Goal: Transaction & Acquisition: Obtain resource

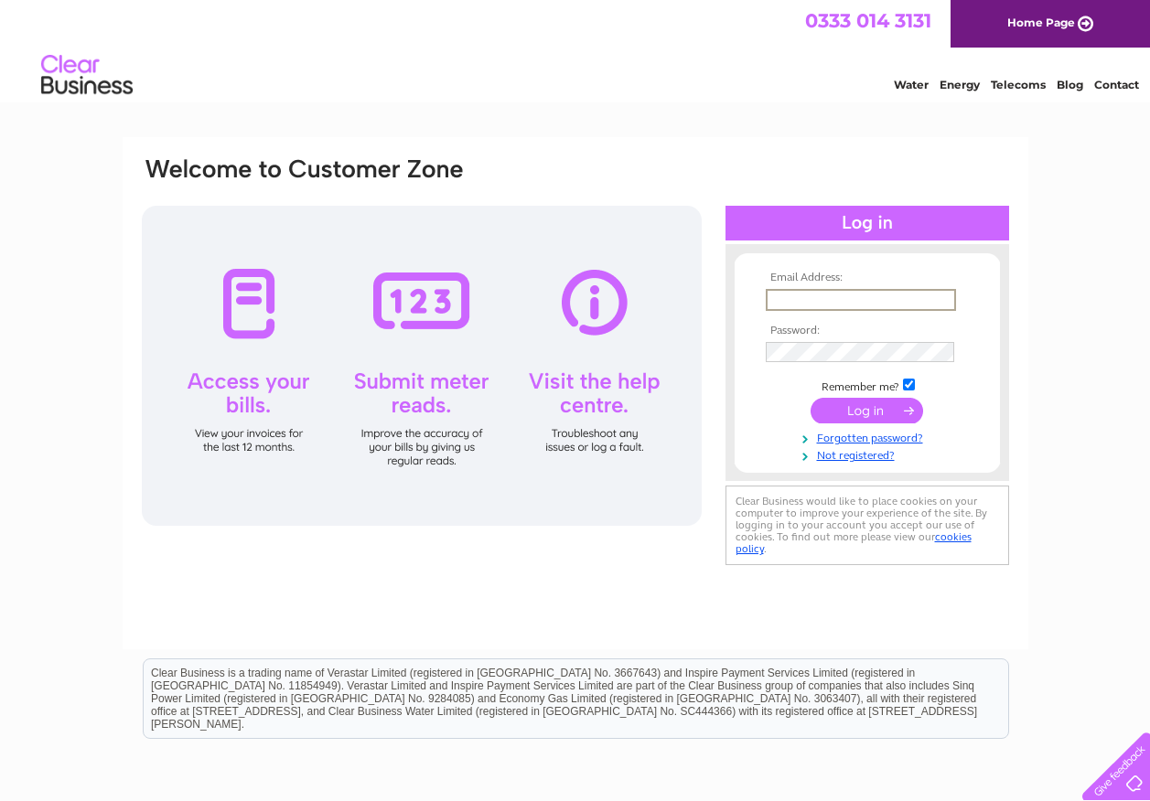
click at [789, 299] on input "text" at bounding box center [861, 300] width 190 height 22
type input "whitelaw@hwhitelaw.co.uk"
click at [911, 384] on input "checkbox" at bounding box center [909, 385] width 12 height 12
checkbox input "false"
click at [885, 413] on input "submit" at bounding box center [866, 409] width 113 height 26
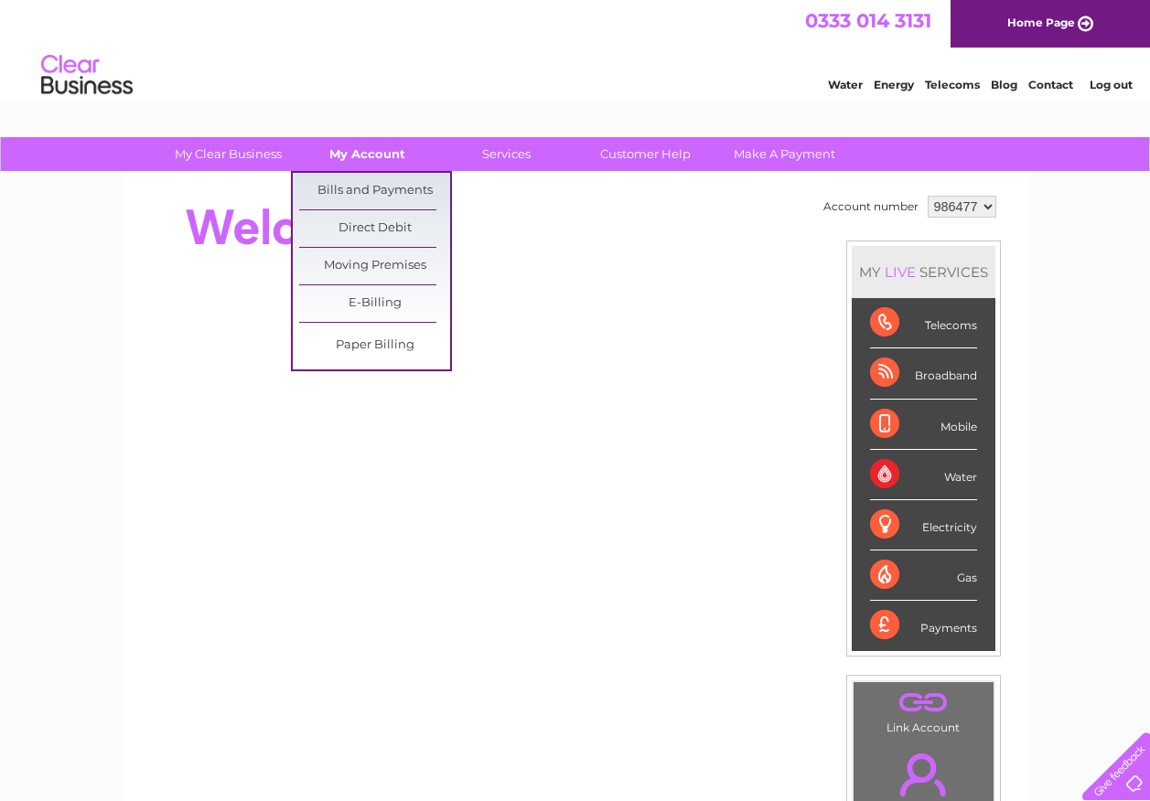
click at [383, 158] on link "My Account" at bounding box center [367, 154] width 151 height 34
click at [377, 184] on link "Bills and Payments" at bounding box center [374, 191] width 151 height 37
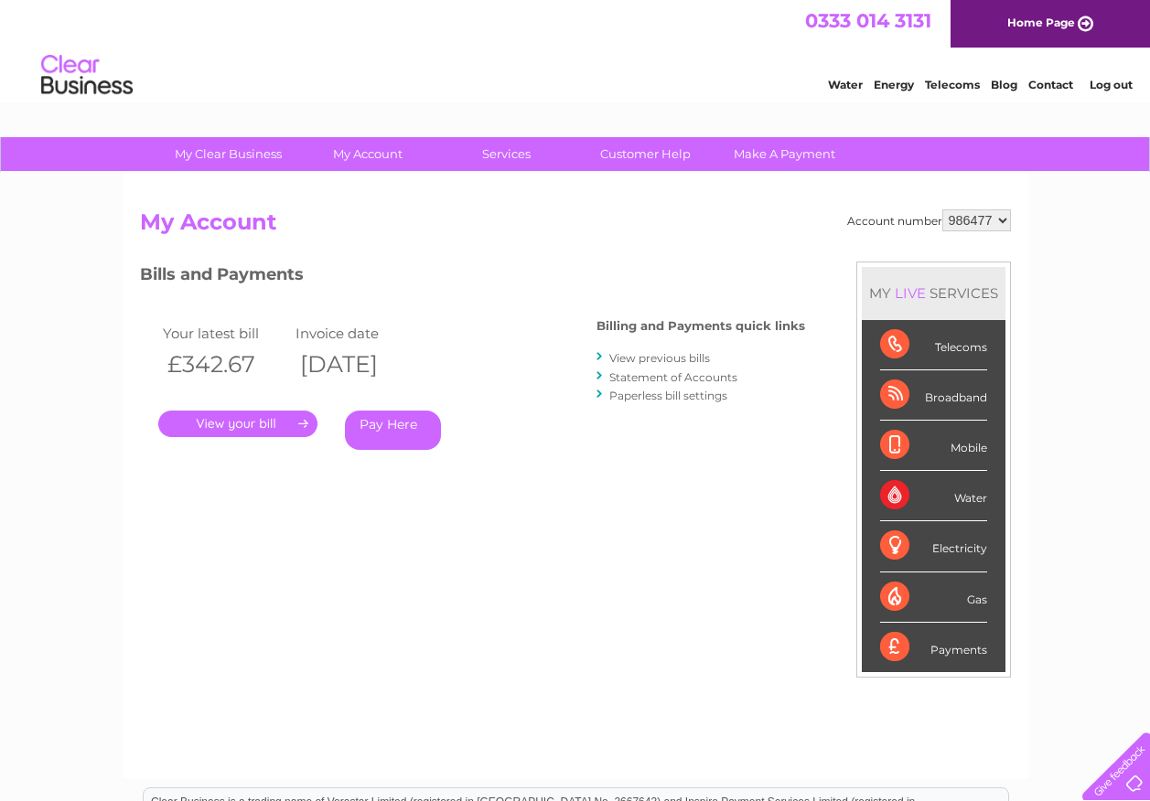
click at [272, 424] on link "." at bounding box center [237, 424] width 159 height 27
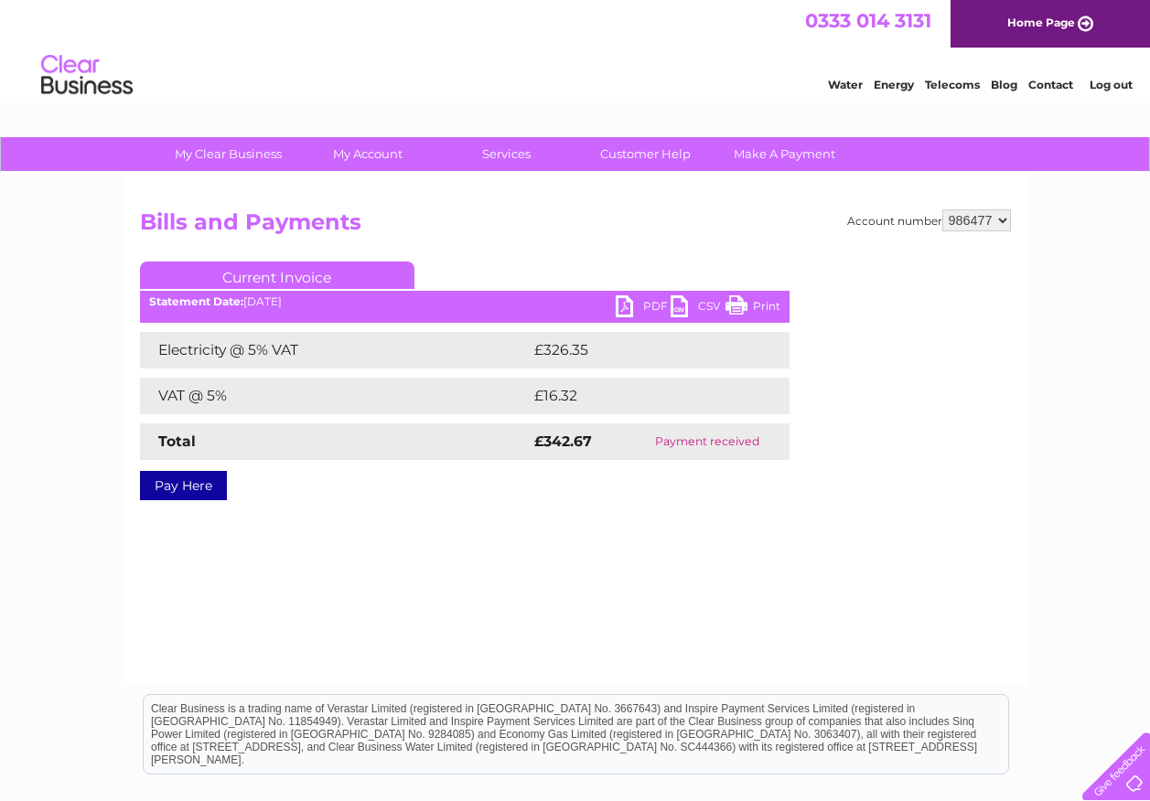
click at [1001, 218] on select "986477 986482 986483 986484 986711 989074" at bounding box center [976, 220] width 69 height 22
select select "986482"
click at [942, 209] on select "986477 986482 986483 986484 986711 989074" at bounding box center [976, 220] width 69 height 22
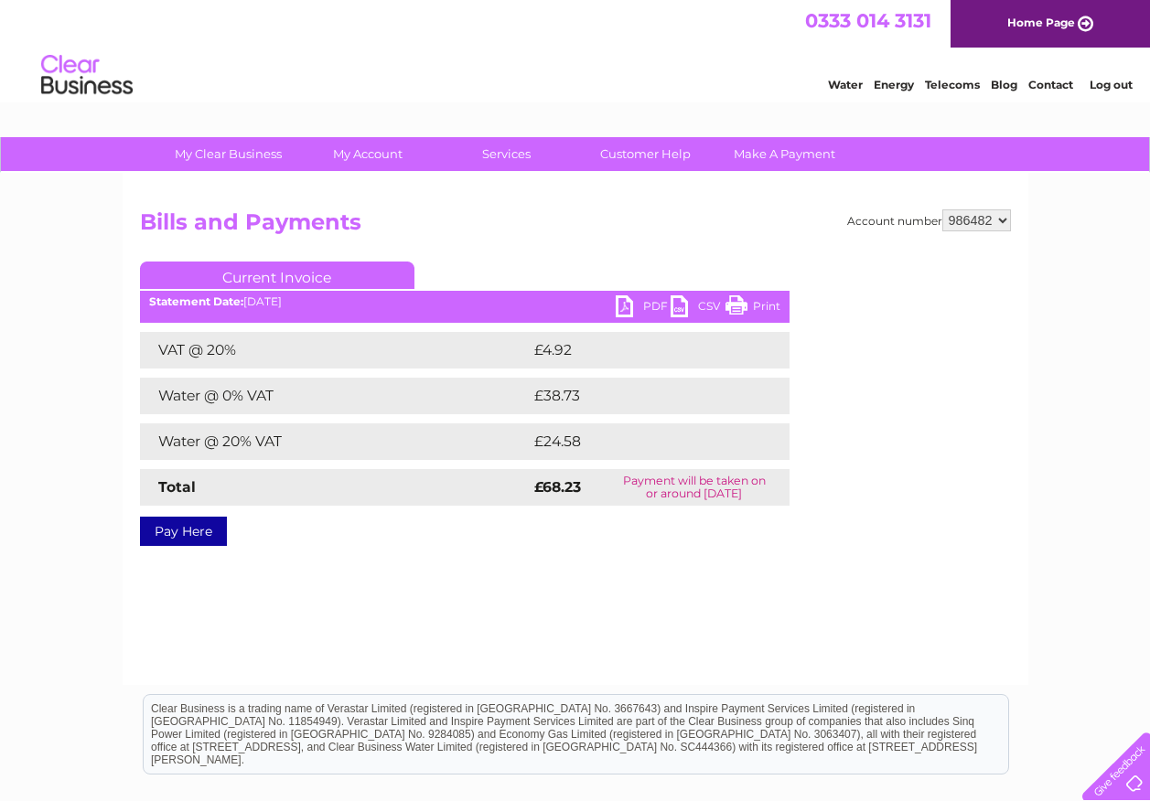
click at [630, 309] on link "PDF" at bounding box center [643, 308] width 55 height 27
click at [1004, 220] on select "986477 986482 986483 986484 986711 989074" at bounding box center [976, 220] width 69 height 22
select select "986483"
click at [942, 209] on select "986477 986482 986483 986484 986711 989074" at bounding box center [976, 220] width 69 height 22
click at [625, 306] on link "PDF" at bounding box center [643, 308] width 55 height 27
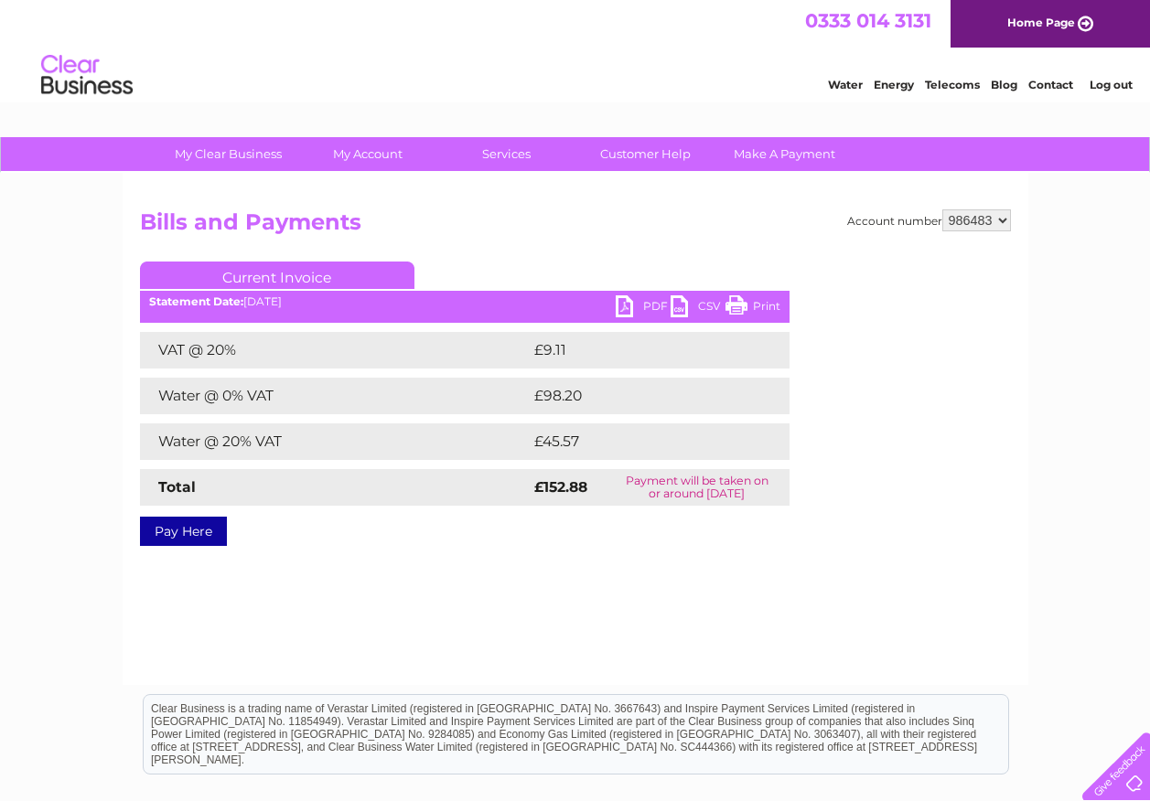
click at [1005, 222] on select "986477 986482 986483 986484 986711 989074" at bounding box center [976, 220] width 69 height 22
select select "986484"
click at [942, 209] on select "986477 986482 986483 986484 986711 989074" at bounding box center [976, 220] width 69 height 22
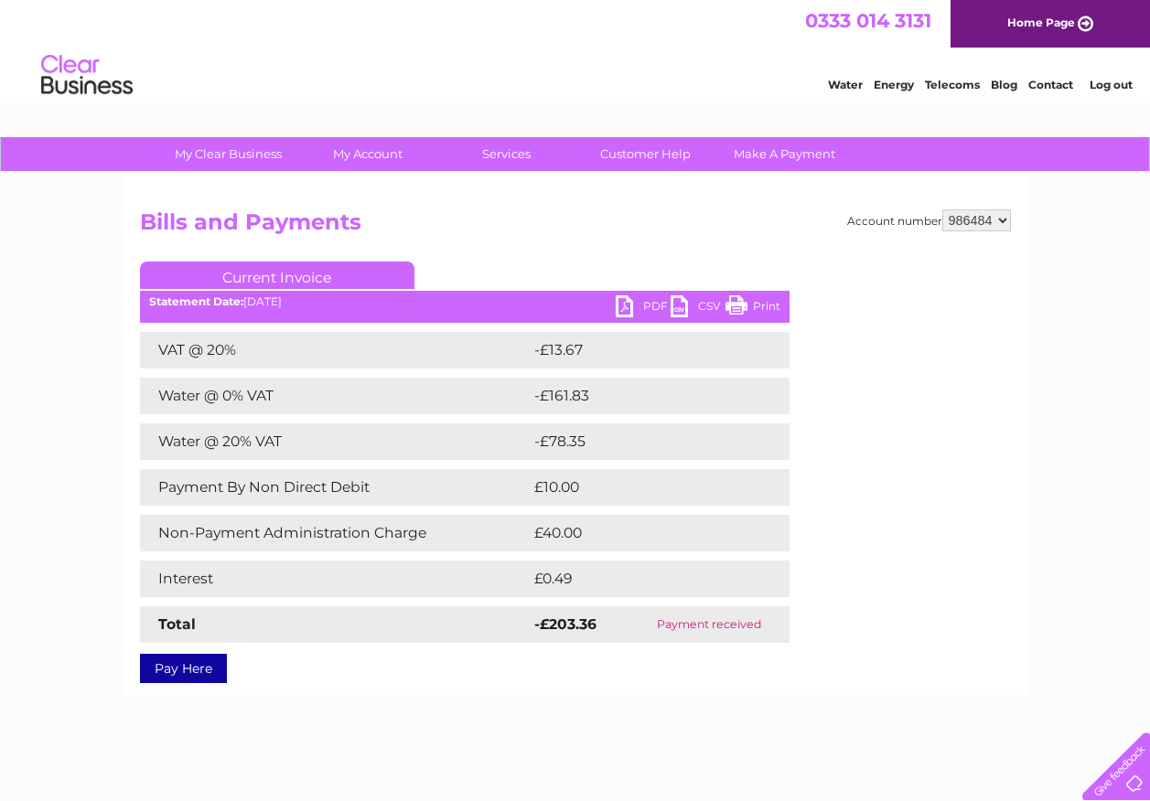
click at [1002, 220] on select "986477 986482 986483 986484 986711 989074" at bounding box center [976, 220] width 69 height 22
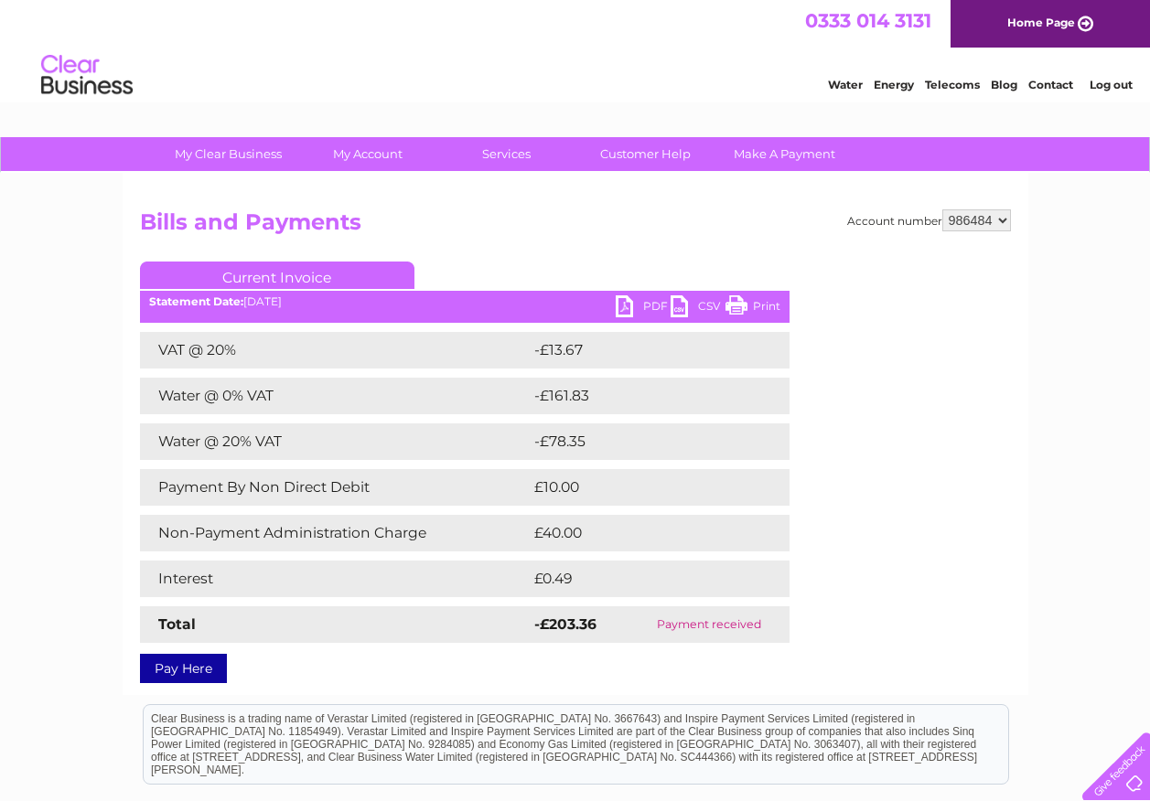
select select "986711"
click at [942, 209] on select "986477 986482 986483 986484 986711 989074" at bounding box center [976, 220] width 69 height 22
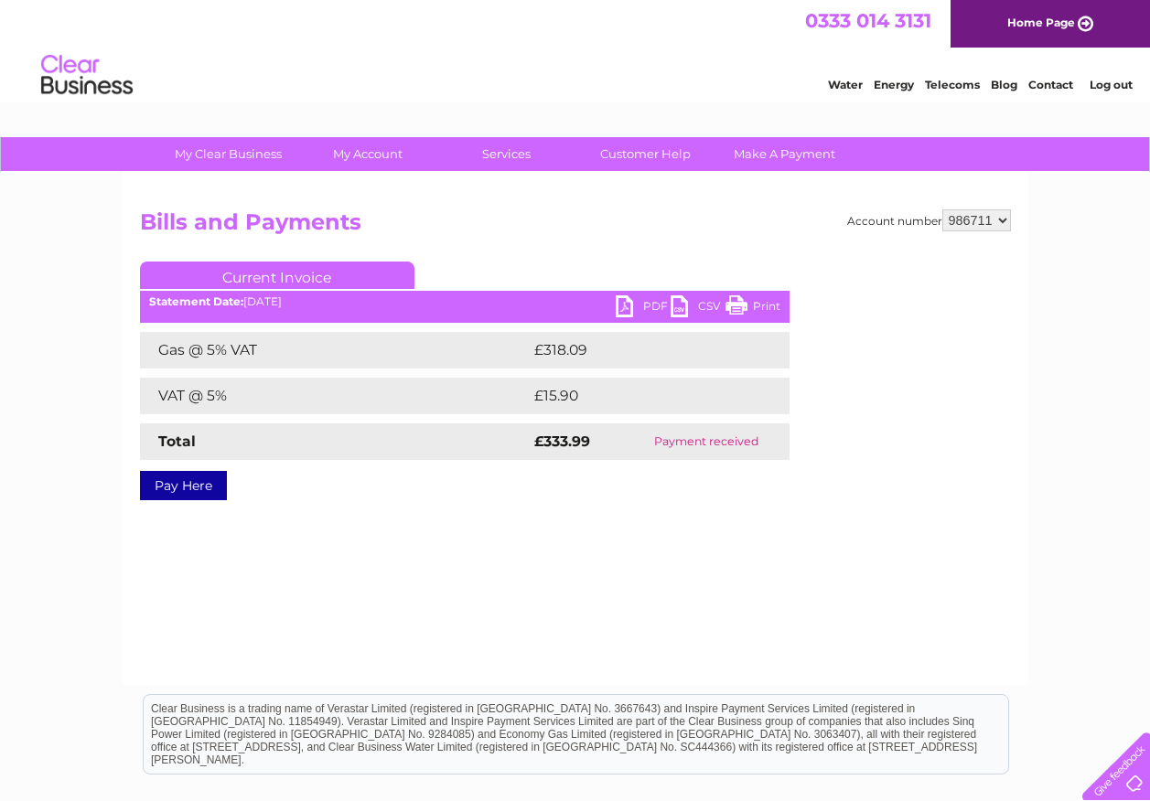
click at [1003, 220] on select "986477 986482 986483 986484 986711 989074" at bounding box center [976, 220] width 69 height 22
select select "989074"
click at [942, 209] on select "986477 986482 986483 986484 986711 989074" at bounding box center [976, 220] width 69 height 22
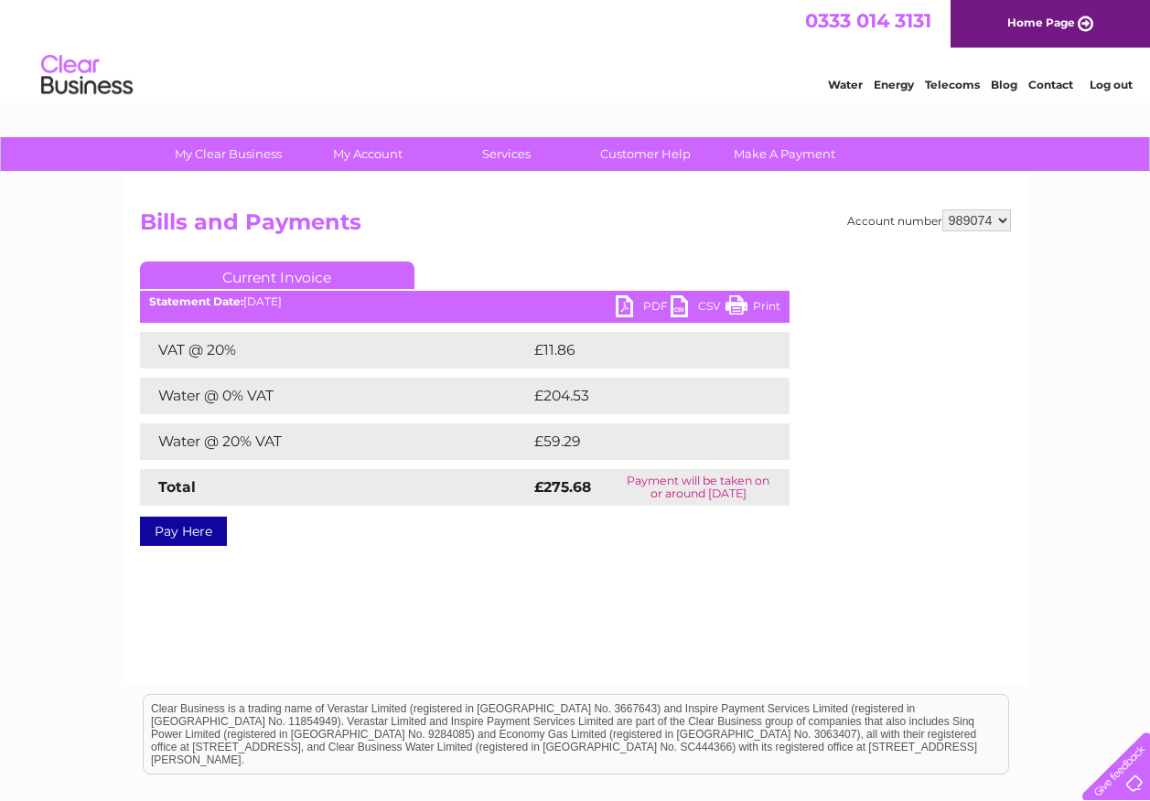
click at [628, 309] on link "PDF" at bounding box center [643, 308] width 55 height 27
click at [1097, 84] on link "Log out" at bounding box center [1110, 85] width 43 height 14
